Goal: Information Seeking & Learning: Find specific fact

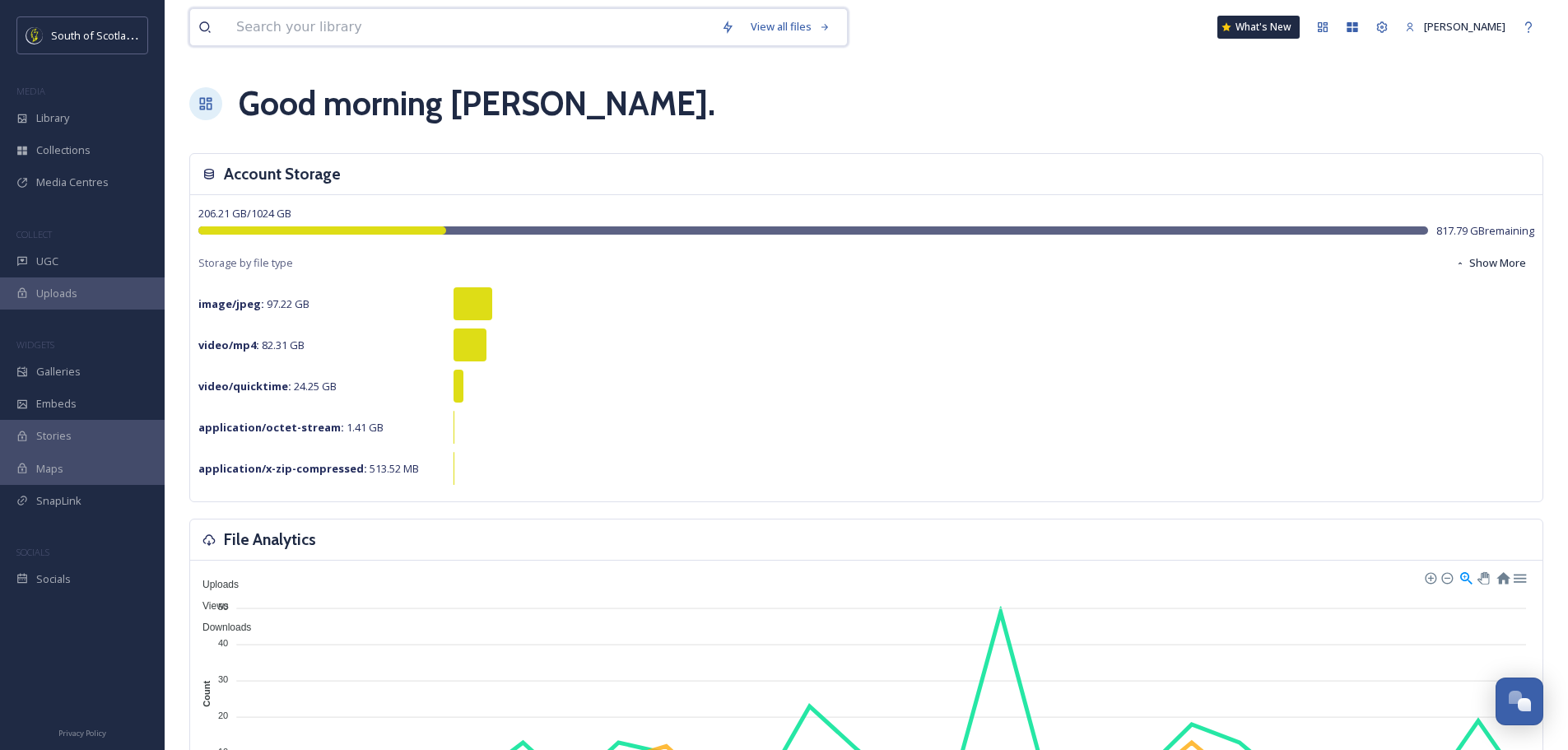
click at [294, 35] on input at bounding box center [469, 27] width 484 height 36
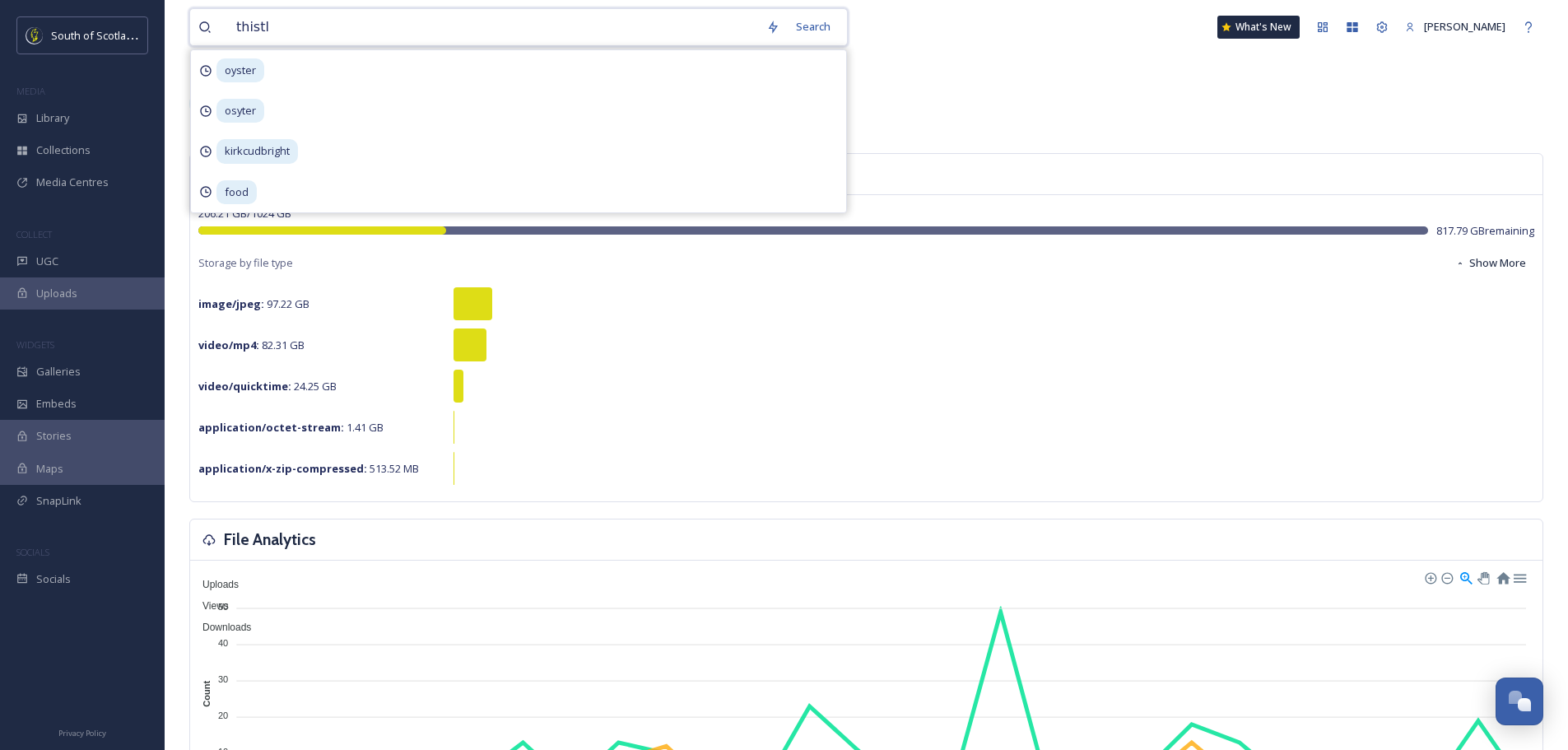
type input "thistle"
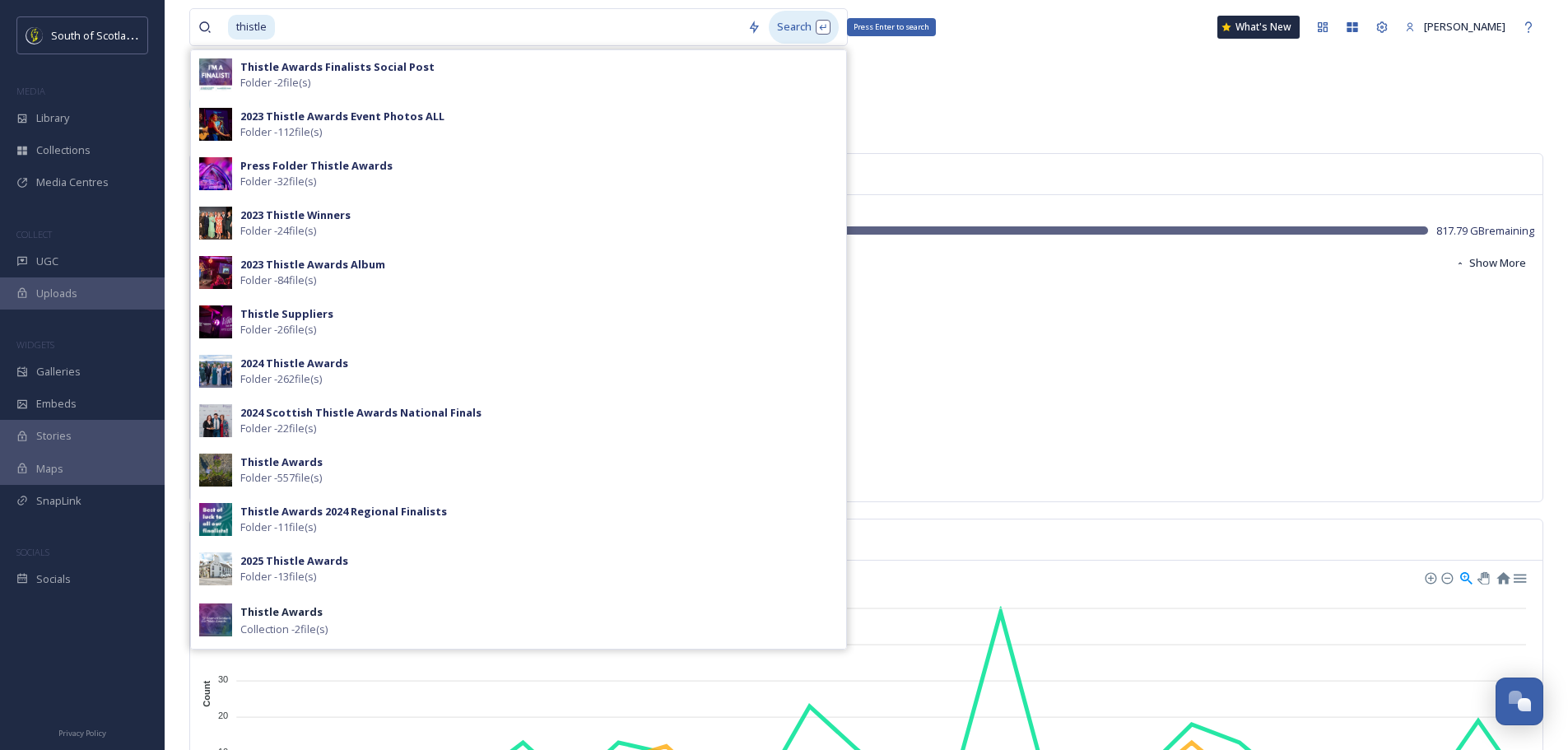
click at [800, 20] on div "Search Press Enter to search" at bounding box center [803, 27] width 70 height 32
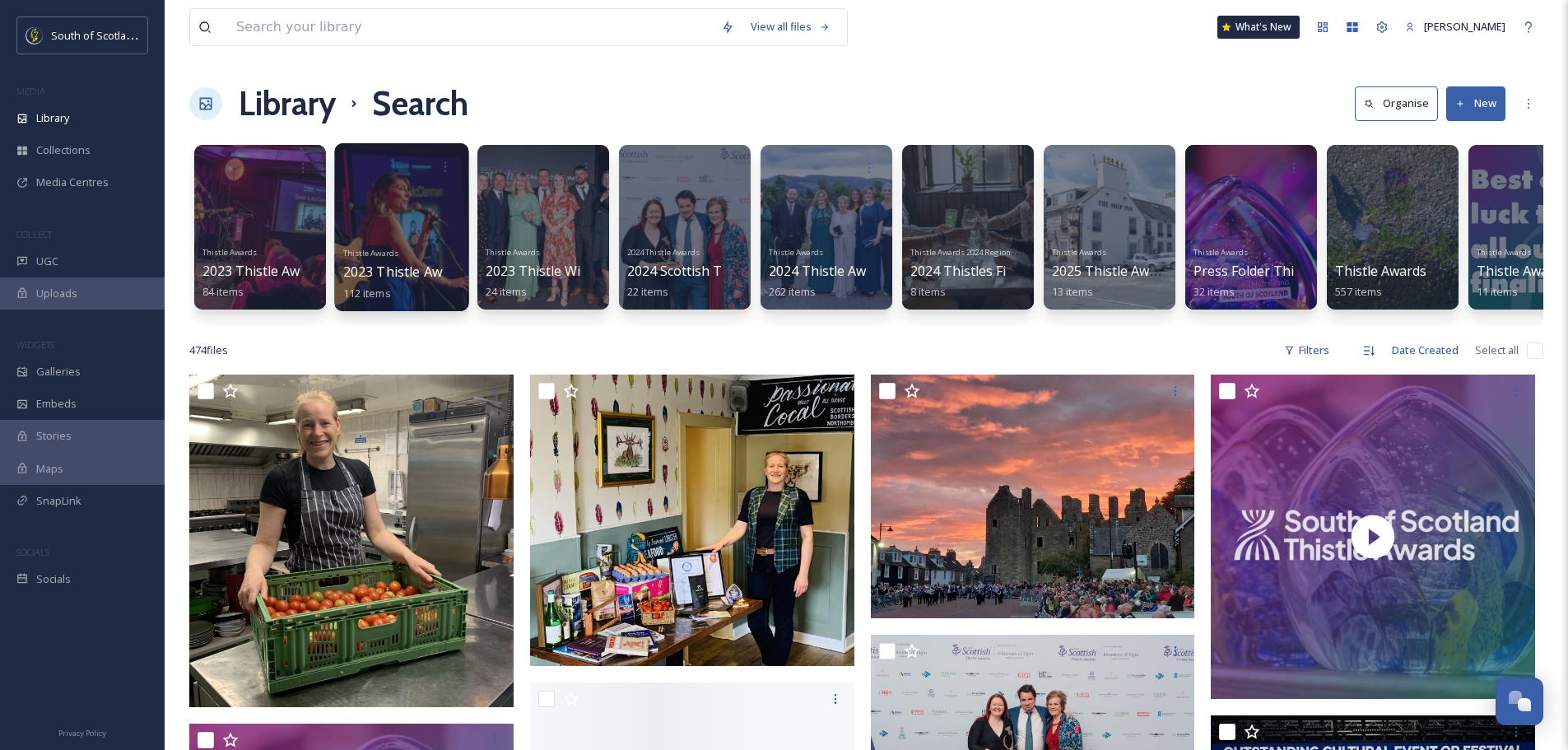
click at [436, 248] on div "Thistle Awards 2023 Thistle Awards Event Photos ALL 112 items" at bounding box center [402, 272] width 117 height 61
click at [402, 228] on div at bounding box center [401, 227] width 134 height 168
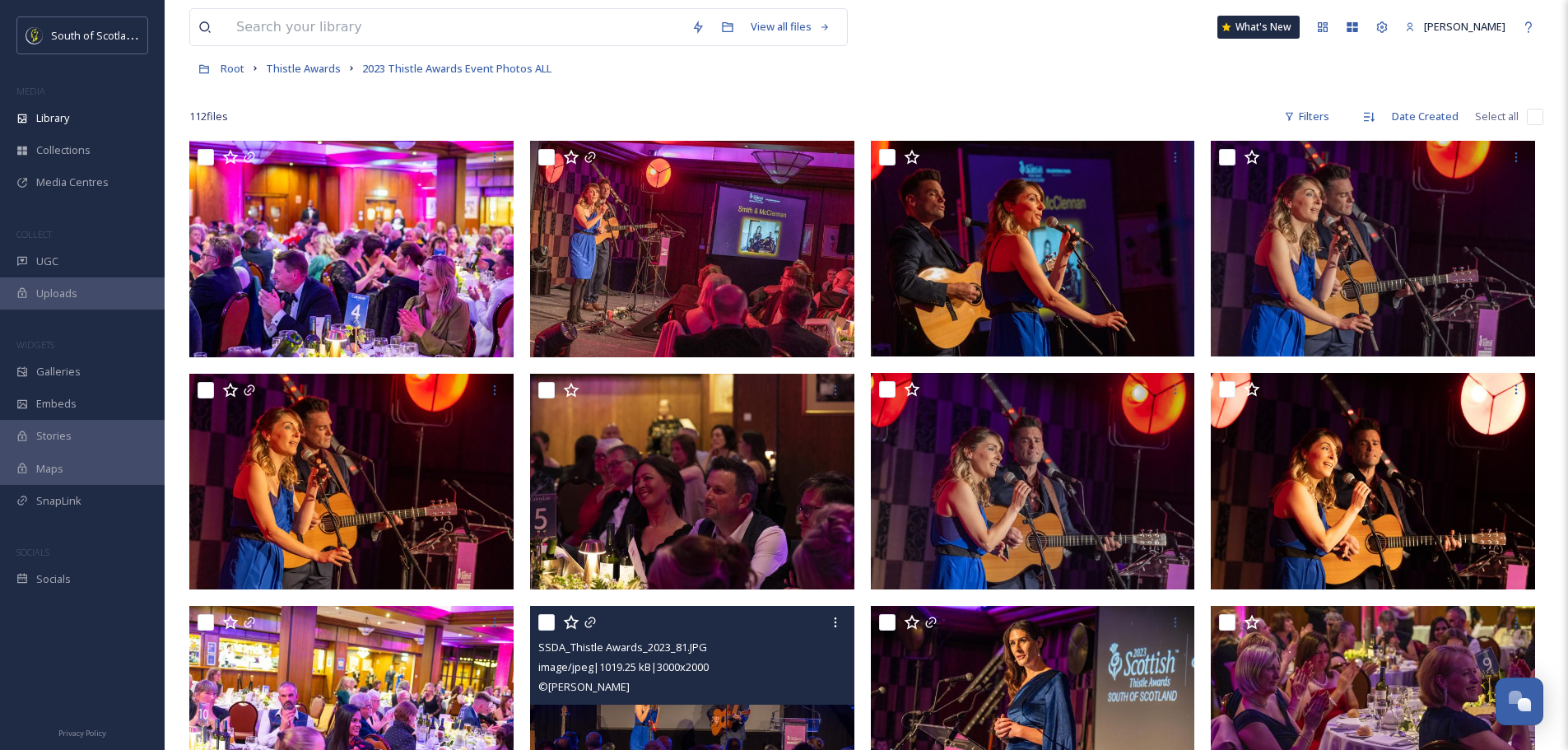
scroll to position [83, 0]
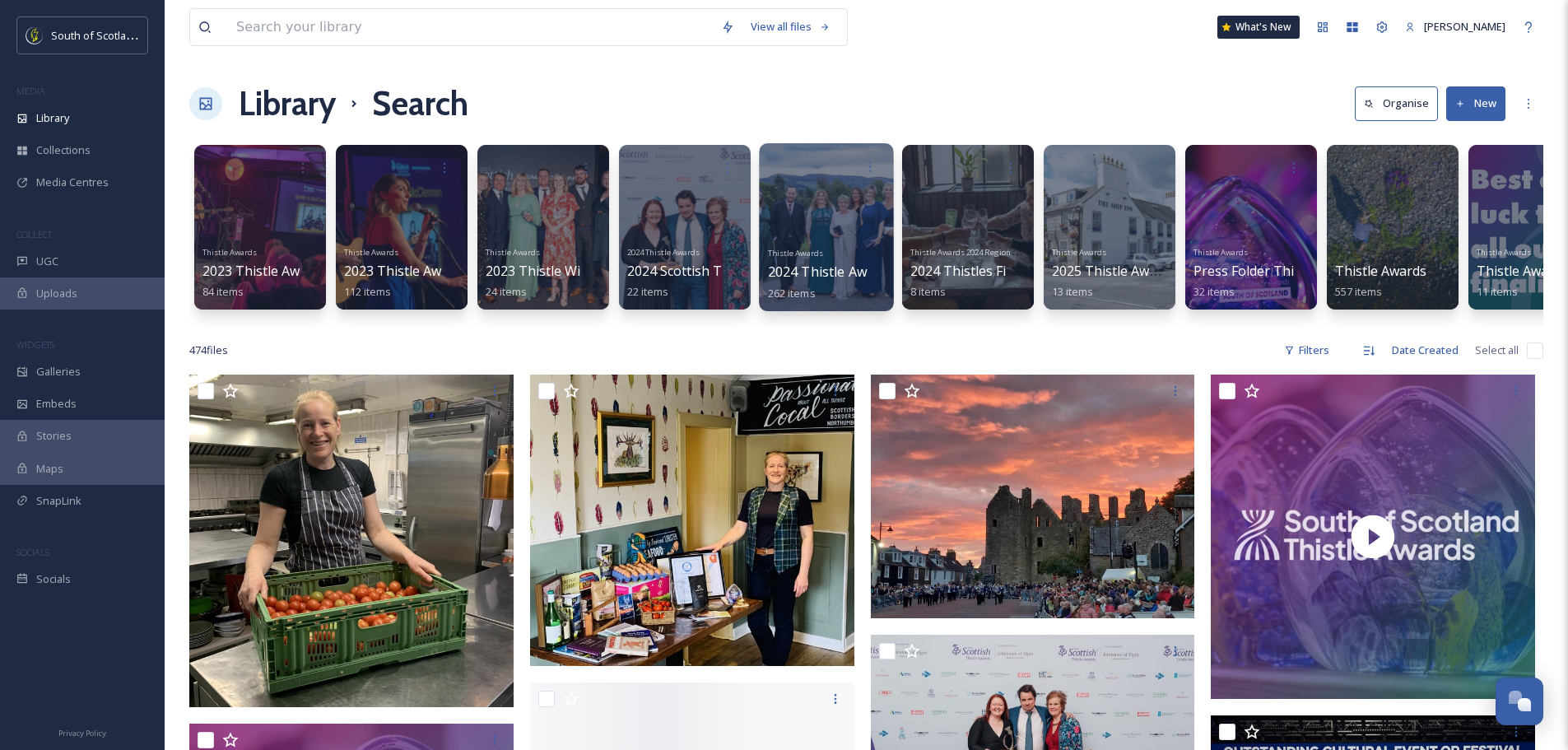
click at [848, 247] on div "Thistle Awards 2024 Thistle Awards 262 items" at bounding box center [826, 272] width 117 height 61
click at [823, 221] on div at bounding box center [825, 227] width 134 height 168
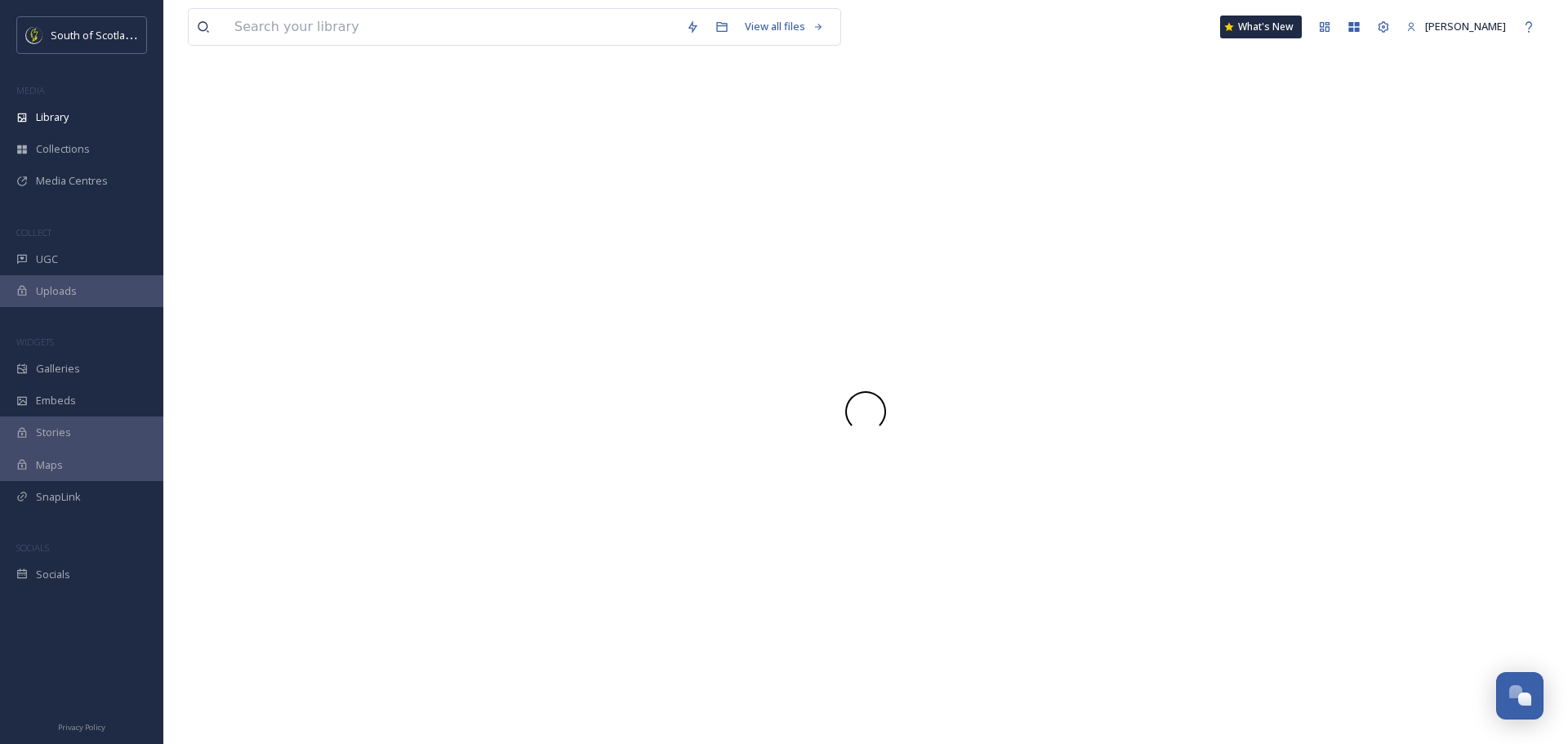
click at [817, 219] on div at bounding box center [865, 410] width 1356 height 666
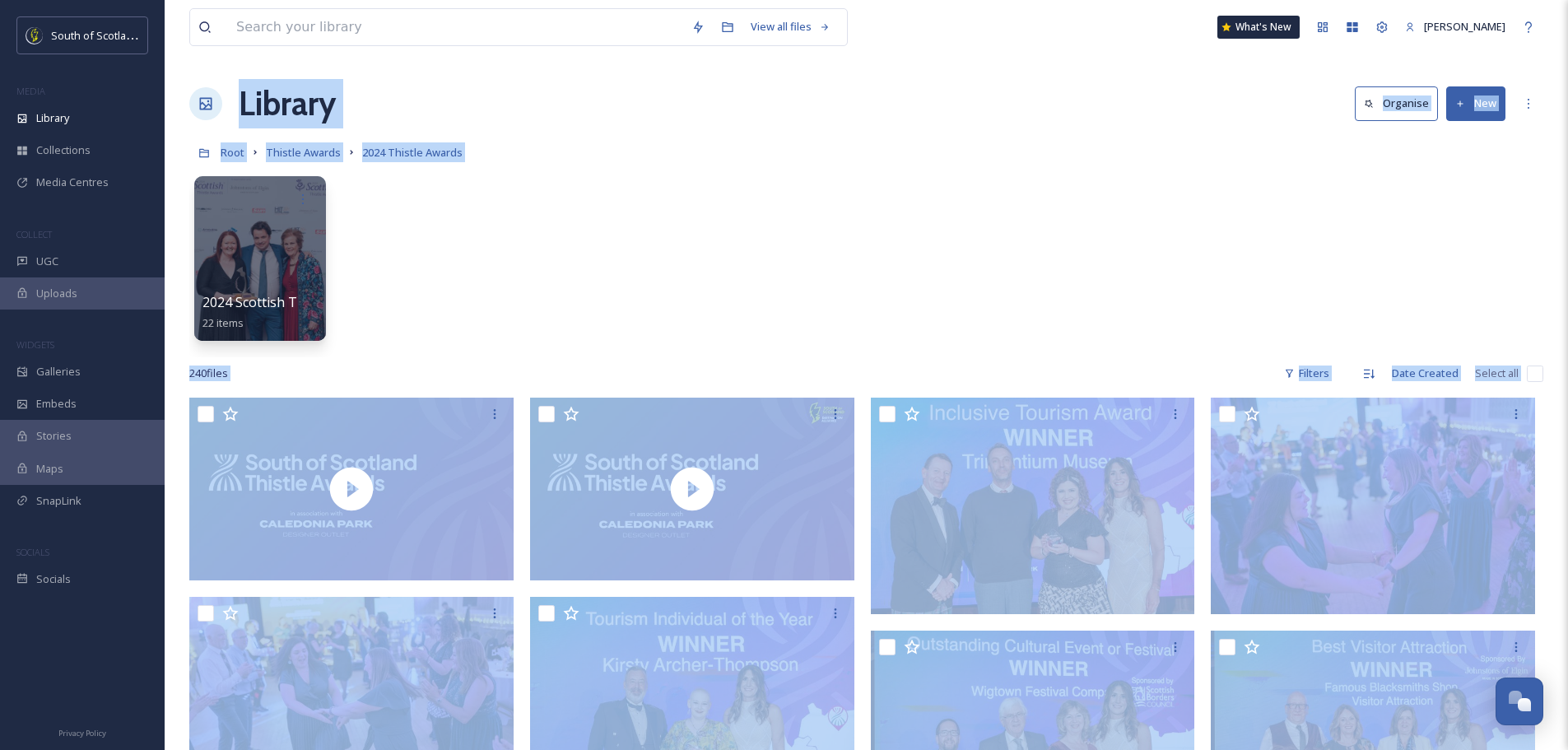
click at [835, 223] on div "2024 Scottish Thistle Awards National Finals 22 items" at bounding box center [865, 263] width 1353 height 189
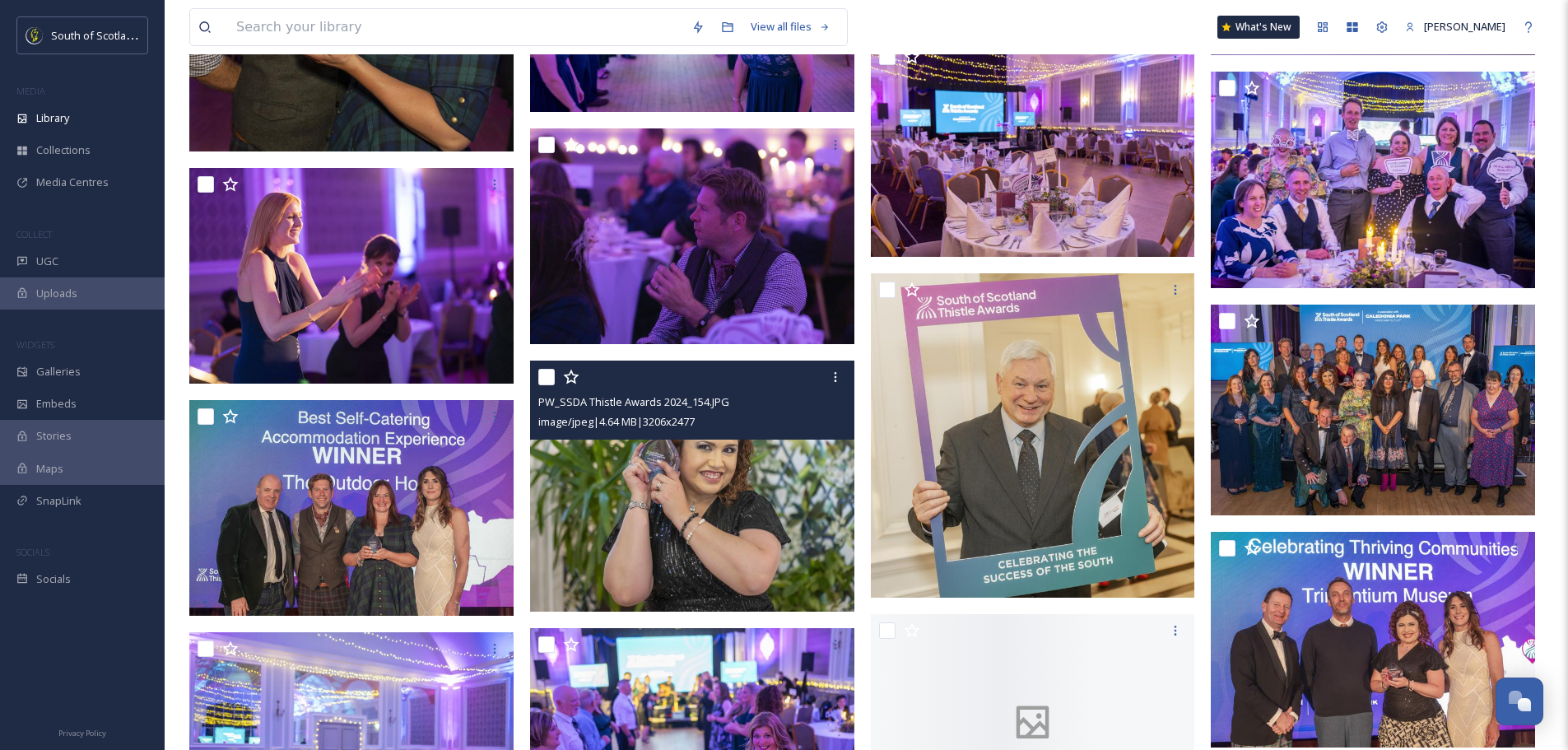
scroll to position [5763, 0]
